Goal: Task Accomplishment & Management: Manage account settings

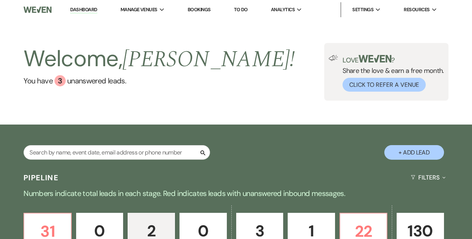
select select "2"
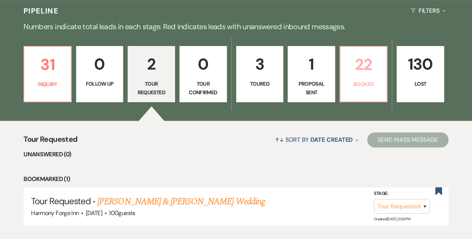
click at [364, 91] on link "22 Booked" at bounding box center [364, 74] width 48 height 56
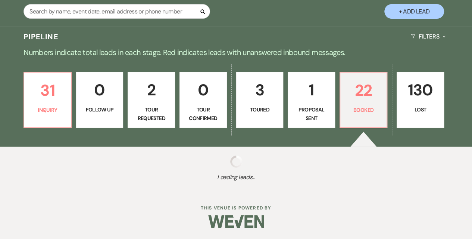
scroll to position [140, 0]
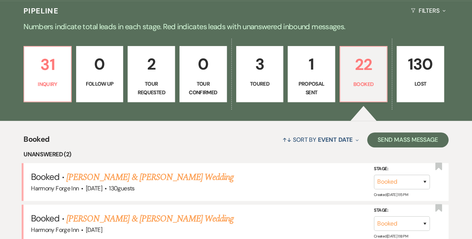
click at [309, 78] on link "1 Proposal Sent" at bounding box center [311, 74] width 47 height 56
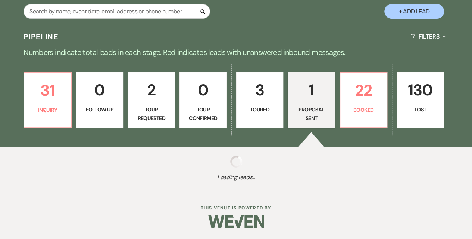
select select "6"
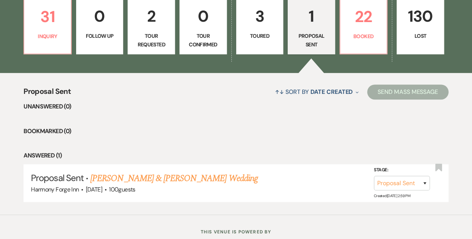
scroll to position [238, 0]
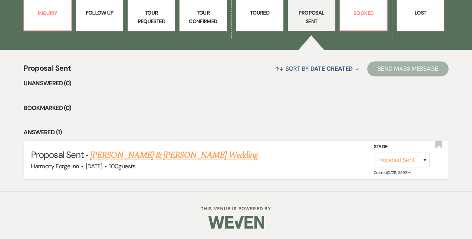
click at [185, 154] on link "[PERSON_NAME] & [PERSON_NAME] Wedding" at bounding box center [173, 154] width 167 height 13
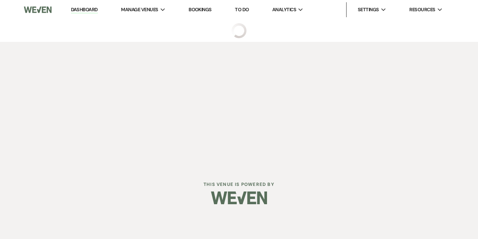
select select "6"
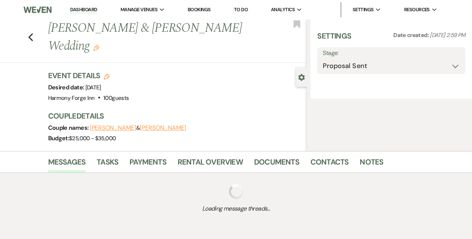
select select "5"
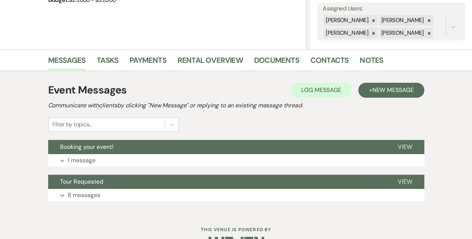
scroll to position [159, 0]
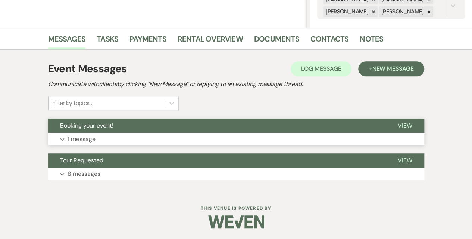
click at [78, 140] on p "1 message" at bounding box center [82, 139] width 28 height 10
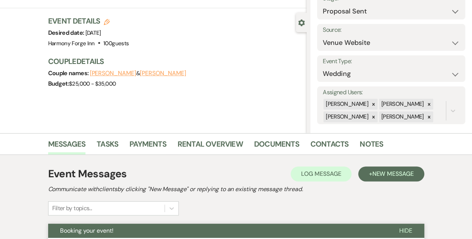
scroll to position [0, 0]
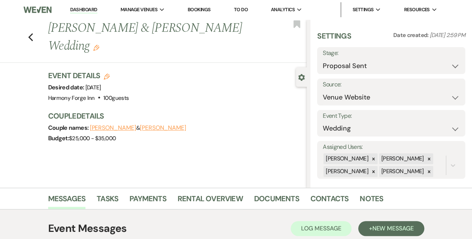
click at [86, 7] on link "Dashboard" at bounding box center [83, 9] width 27 height 7
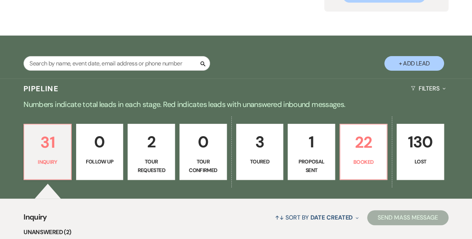
scroll to position [112, 0]
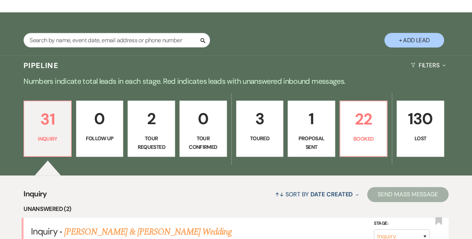
click at [207, 136] on p "Tour Confirmed" at bounding box center [203, 142] width 38 height 17
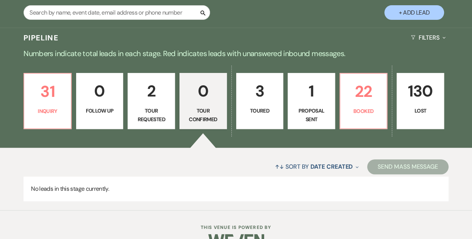
scroll to position [158, 0]
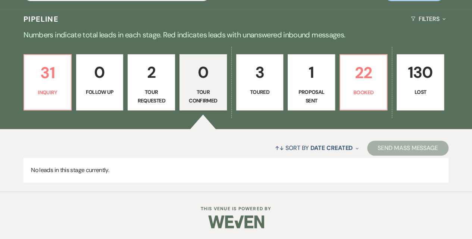
click at [158, 93] on p "Tour Requested" at bounding box center [152, 96] width 38 height 17
select select "2"
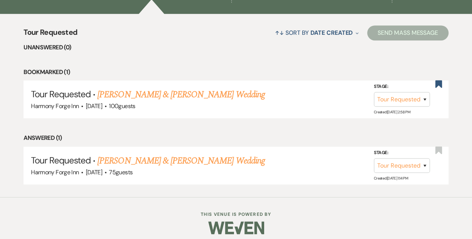
scroll to position [279, 0]
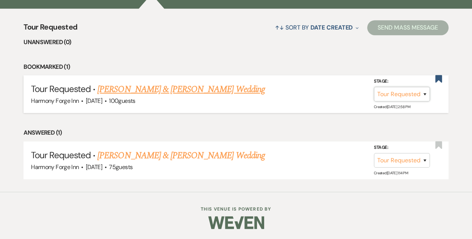
click at [410, 95] on select "Inquiry Follow Up Tour Requested Tour Confirmed Toured Proposal Sent Booked Lost" at bounding box center [402, 94] width 56 height 15
select select "4"
click at [374, 87] on select "Inquiry Follow Up Tour Requested Tour Confirmed Toured Proposal Sent Booked Lost" at bounding box center [402, 94] width 56 height 15
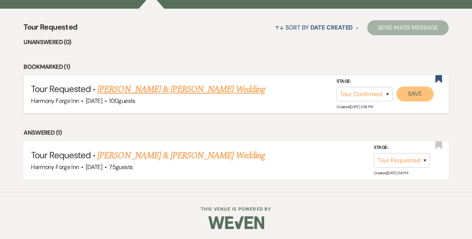
click at [412, 92] on button "Save" at bounding box center [415, 93] width 37 height 15
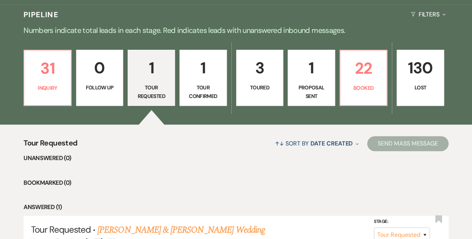
click at [210, 103] on link "1 Tour Confirmed" at bounding box center [203, 78] width 47 height 56
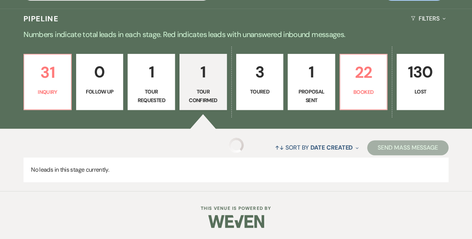
select select "4"
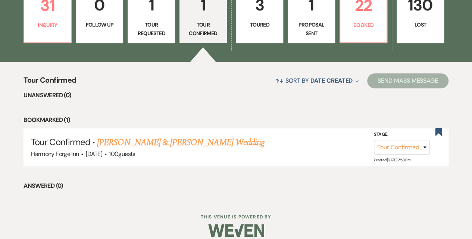
scroll to position [234, 0]
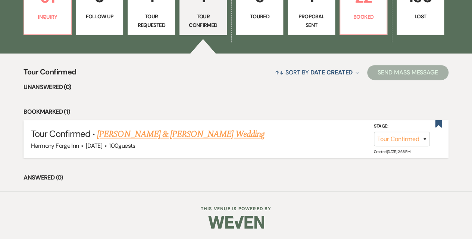
click at [171, 133] on link "[PERSON_NAME] & [PERSON_NAME] Wedding" at bounding box center [180, 133] width 167 height 13
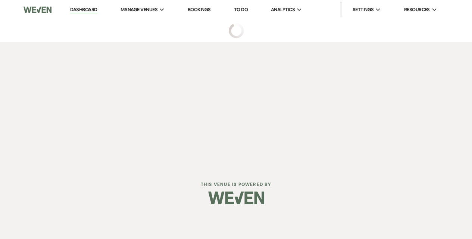
select select "4"
select select "5"
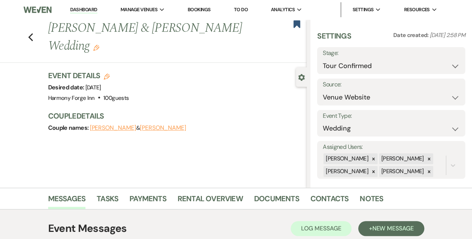
scroll to position [125, 0]
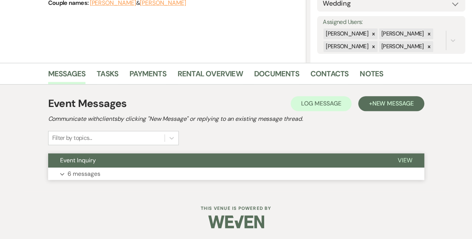
click at [90, 171] on p "6 messages" at bounding box center [84, 174] width 33 height 10
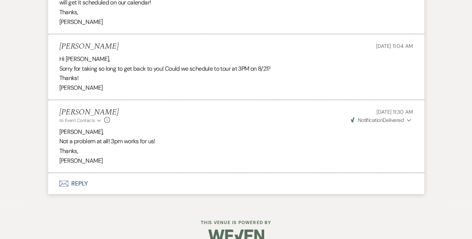
scroll to position [780, 0]
